Goal: Transaction & Acquisition: Book appointment/travel/reservation

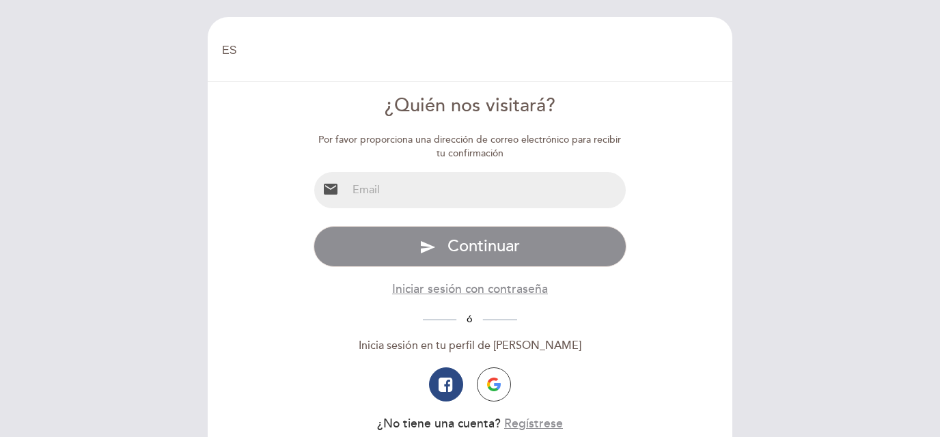
select select "es"
click at [492, 188] on input "email" at bounding box center [486, 190] width 279 height 36
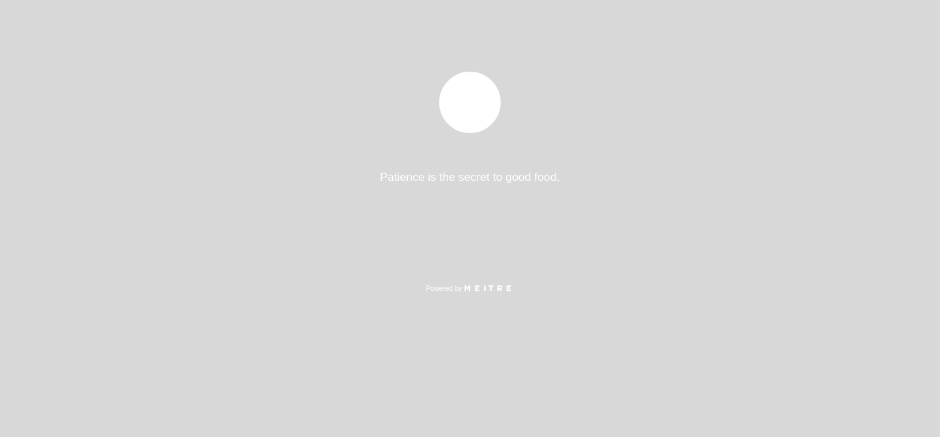
select select "es"
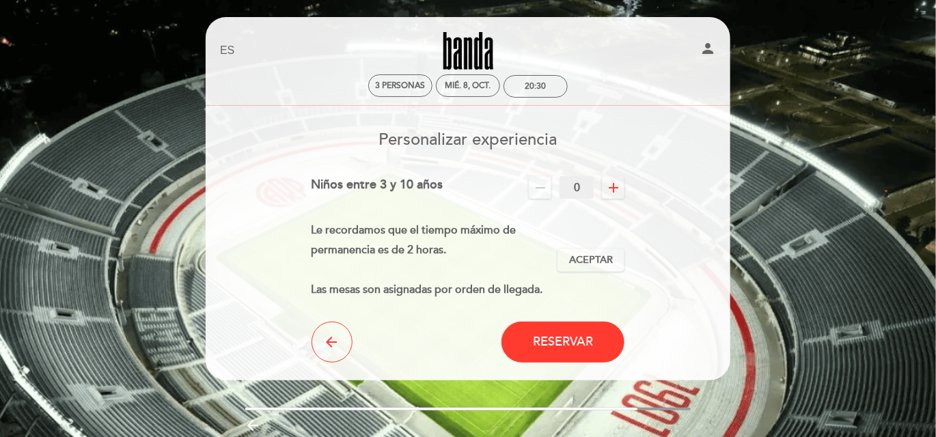
click at [618, 188] on icon "add" at bounding box center [613, 188] width 16 height 16
drag, startPoint x: 623, startPoint y: 278, endPoint x: 579, endPoint y: 394, distance: 124.1
click at [579, 394] on div "EN ES PT [GEOGRAPHIC_DATA] person 3 personas mié. 8, oct. 20:30 [GEOGRAPHIC_DAT…" at bounding box center [467, 254] width 545 height 475
click at [583, 352] on button "Reservar" at bounding box center [562, 342] width 123 height 41
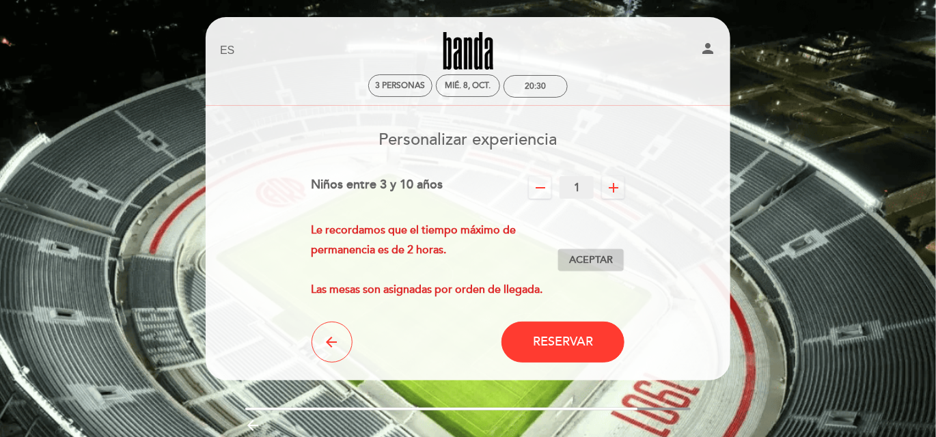
click at [573, 252] on button "Aceptar Aceptado" at bounding box center [591, 260] width 67 height 23
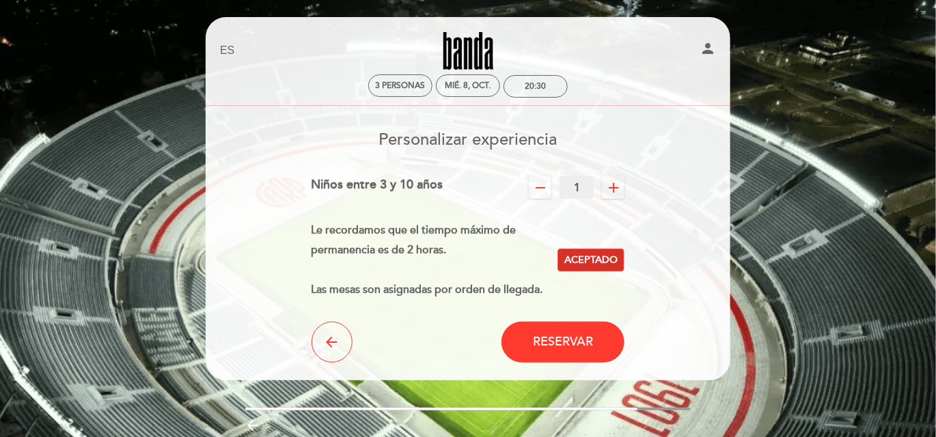
click at [573, 252] on button "Aceptar Aceptado" at bounding box center [591, 260] width 67 height 23
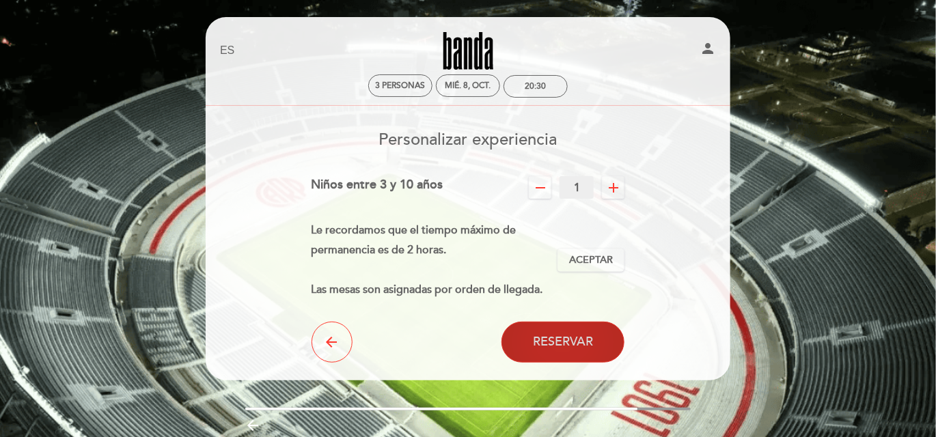
click at [570, 329] on button "Reservar" at bounding box center [562, 342] width 123 height 41
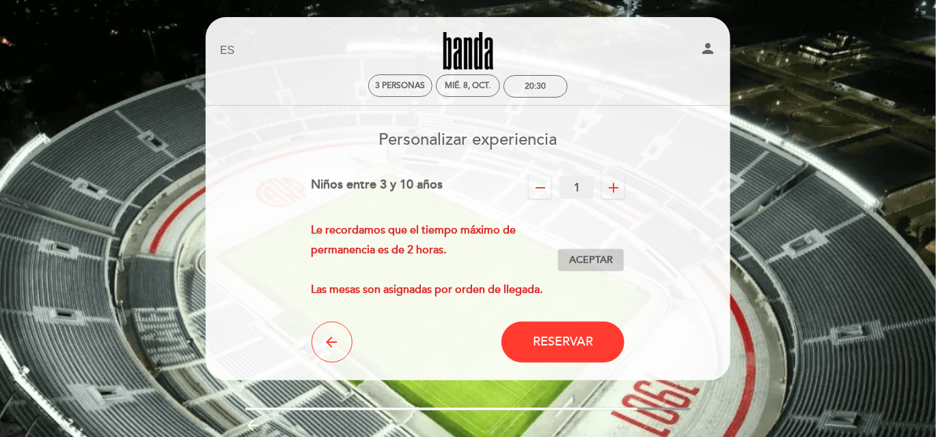
click at [582, 264] on span "Aceptar" at bounding box center [591, 260] width 44 height 14
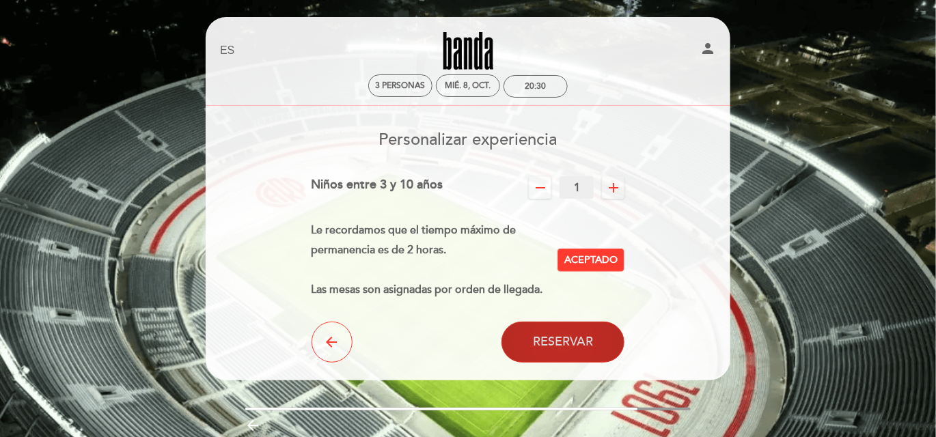
click at [588, 348] on span "Reservar" at bounding box center [563, 342] width 60 height 15
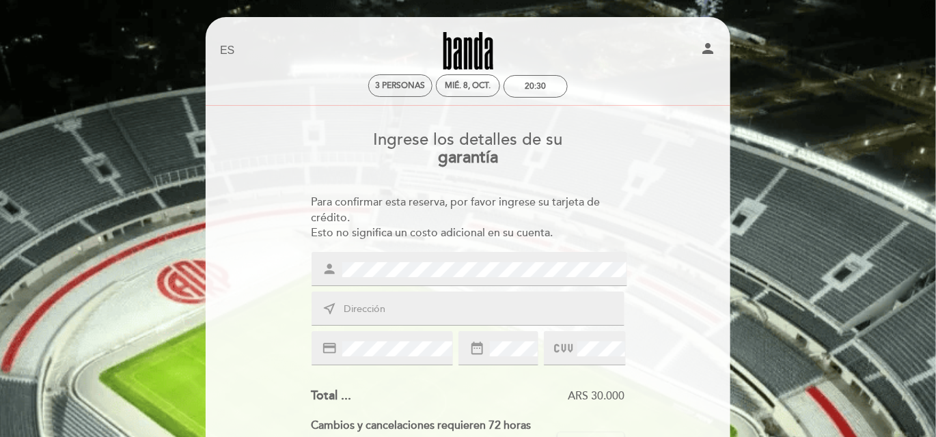
click at [415, 312] on input "text" at bounding box center [484, 310] width 284 height 16
type input "san [PERSON_NAME] 5496"
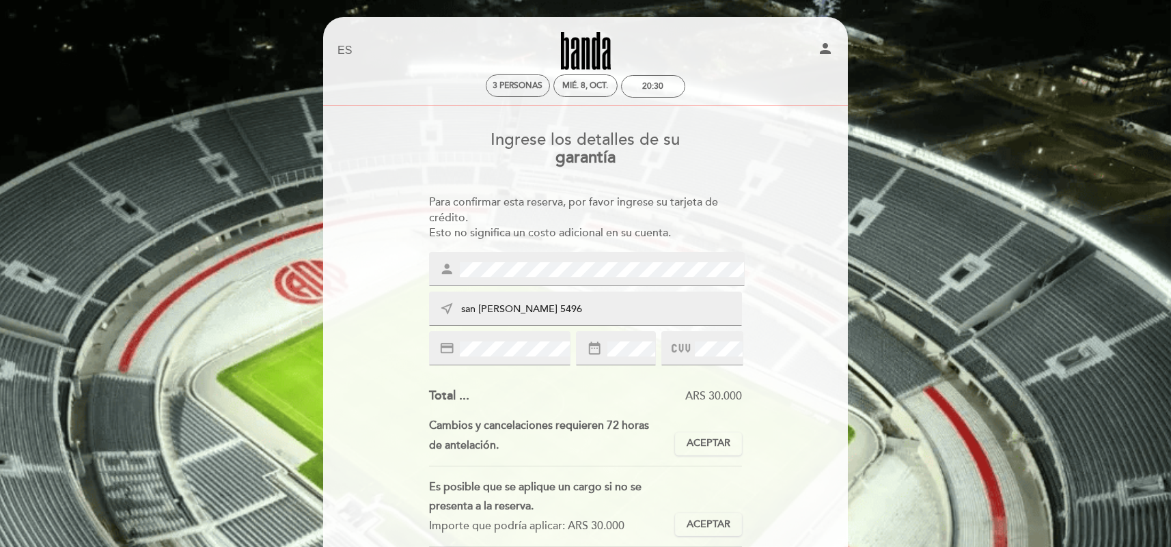
drag, startPoint x: 800, startPoint y: 1, endPoint x: 872, endPoint y: 152, distance: 166.6
click at [872, 152] on div "EN ES PT [GEOGRAPHIC_DATA] person 3 personas mié. 8, oct. 20:30 [GEOGRAPHIC_DAT…" at bounding box center [585, 423] width 1171 height 846
click at [685, 437] on button "Aceptar Aceptado" at bounding box center [708, 443] width 67 height 23
click at [714, 437] on span "Aceptar" at bounding box center [709, 525] width 44 height 14
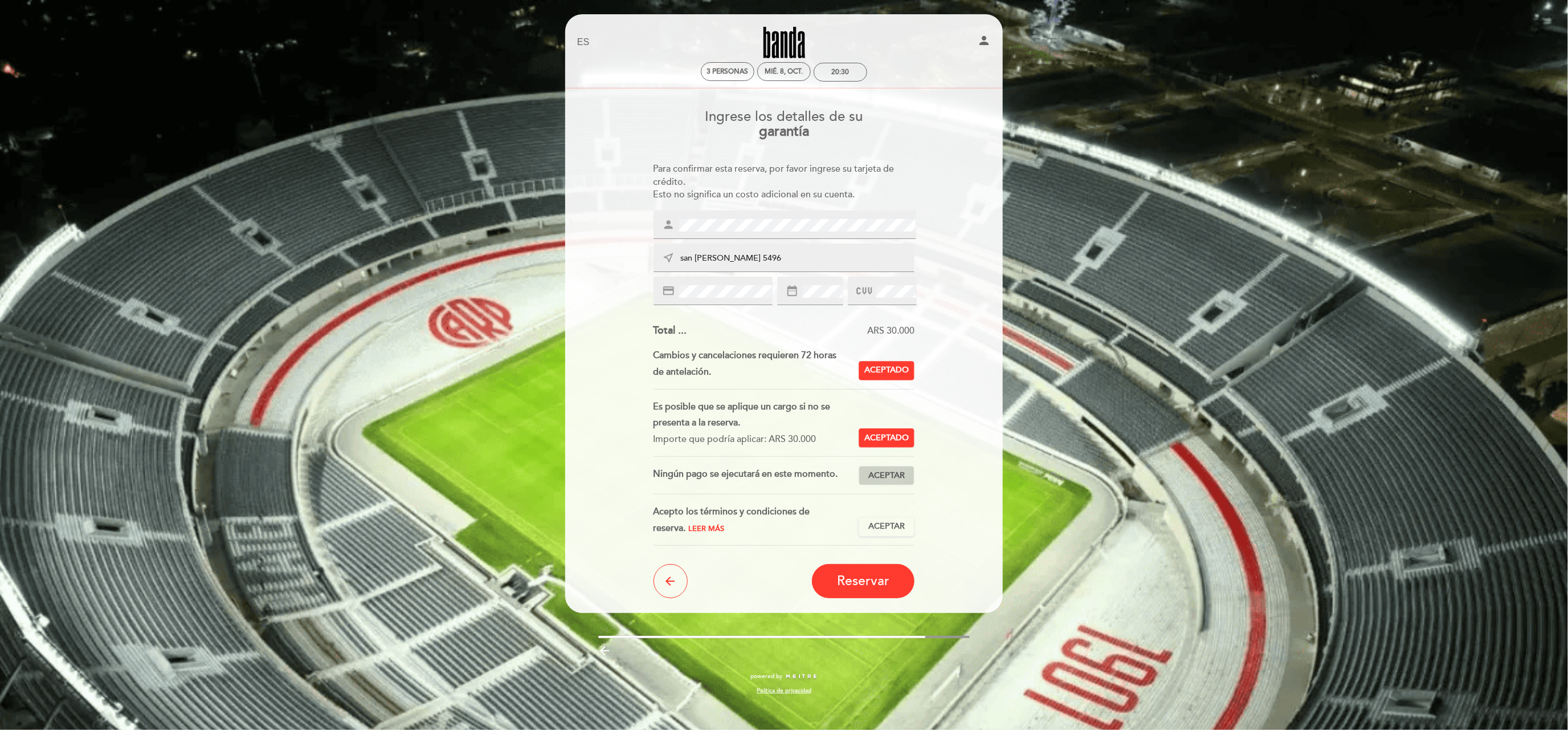
drag, startPoint x: 974, startPoint y: 1, endPoint x: 879, endPoint y: 470, distance: 478.5
click at [783, 365] on span "Aceptar" at bounding box center [887, 476] width 37 height 12
click at [783, 365] on span "Aceptar" at bounding box center [887, 526] width 37 height 12
click at [783, 365] on span "Reservar" at bounding box center [863, 581] width 53 height 16
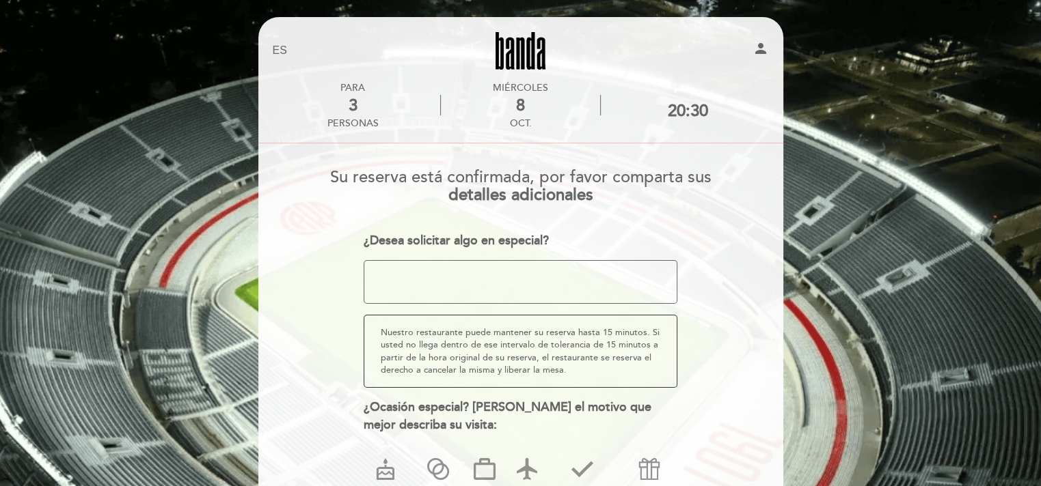
drag, startPoint x: 1750, startPoint y: 0, endPoint x: 741, endPoint y: 235, distance: 1036.2
click at [741, 235] on form "Su reserva está confirmada, por favor comparta sus detalles adicionales ¿Desea …" at bounding box center [521, 363] width 506 height 411
click at [624, 437] on div "¿Ocasión especial? [PERSON_NAME] el motivo que mejor describa su visita: CUMPLE…" at bounding box center [520, 452] width 314 height 107
click at [592, 282] on textarea at bounding box center [520, 282] width 314 height 44
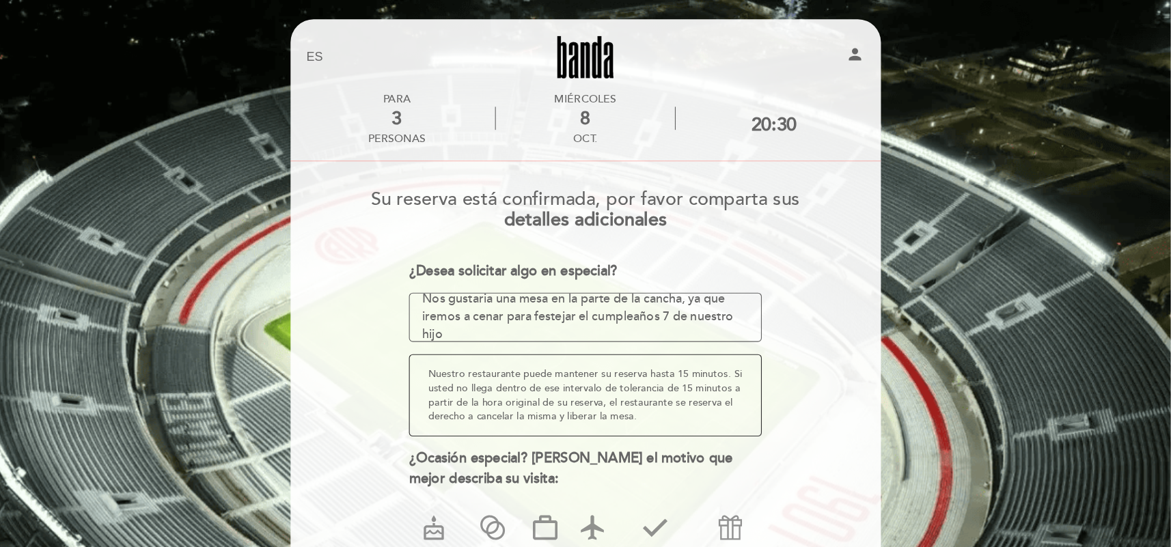
scroll to position [8, 0]
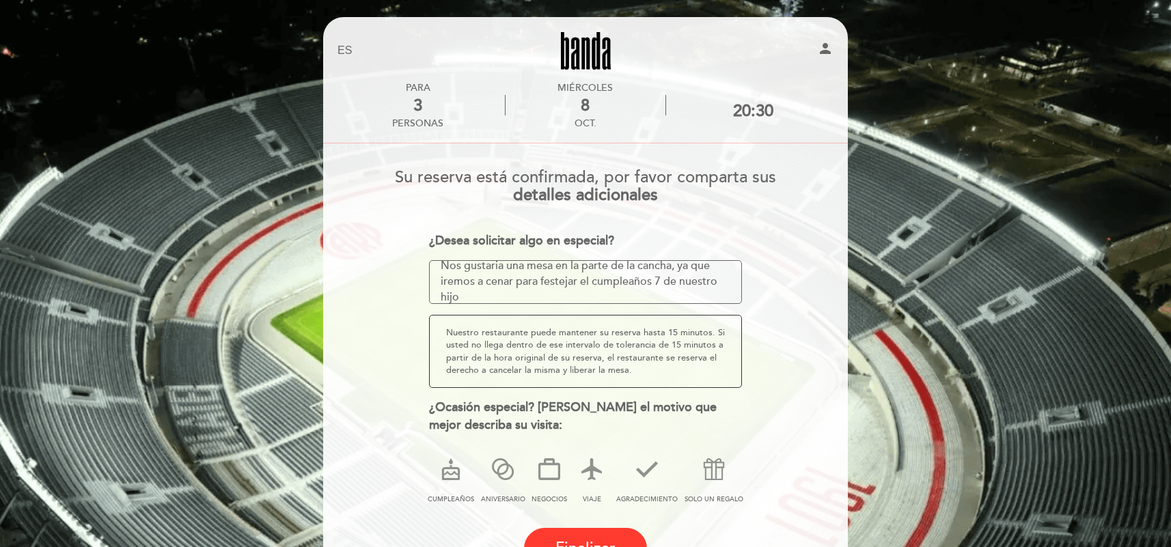
type textarea "Nos gustaria una mesa en la parte de la cancha, ya que iremos a cenar para fest…"
drag, startPoint x: 972, startPoint y: 7, endPoint x: 456, endPoint y: 468, distance: 691.4
click at [456, 437] on icon at bounding box center [451, 470] width 36 height 36
click at [586, 437] on span "Finalizar" at bounding box center [585, 548] width 60 height 19
